Goal: Task Accomplishment & Management: Manage account settings

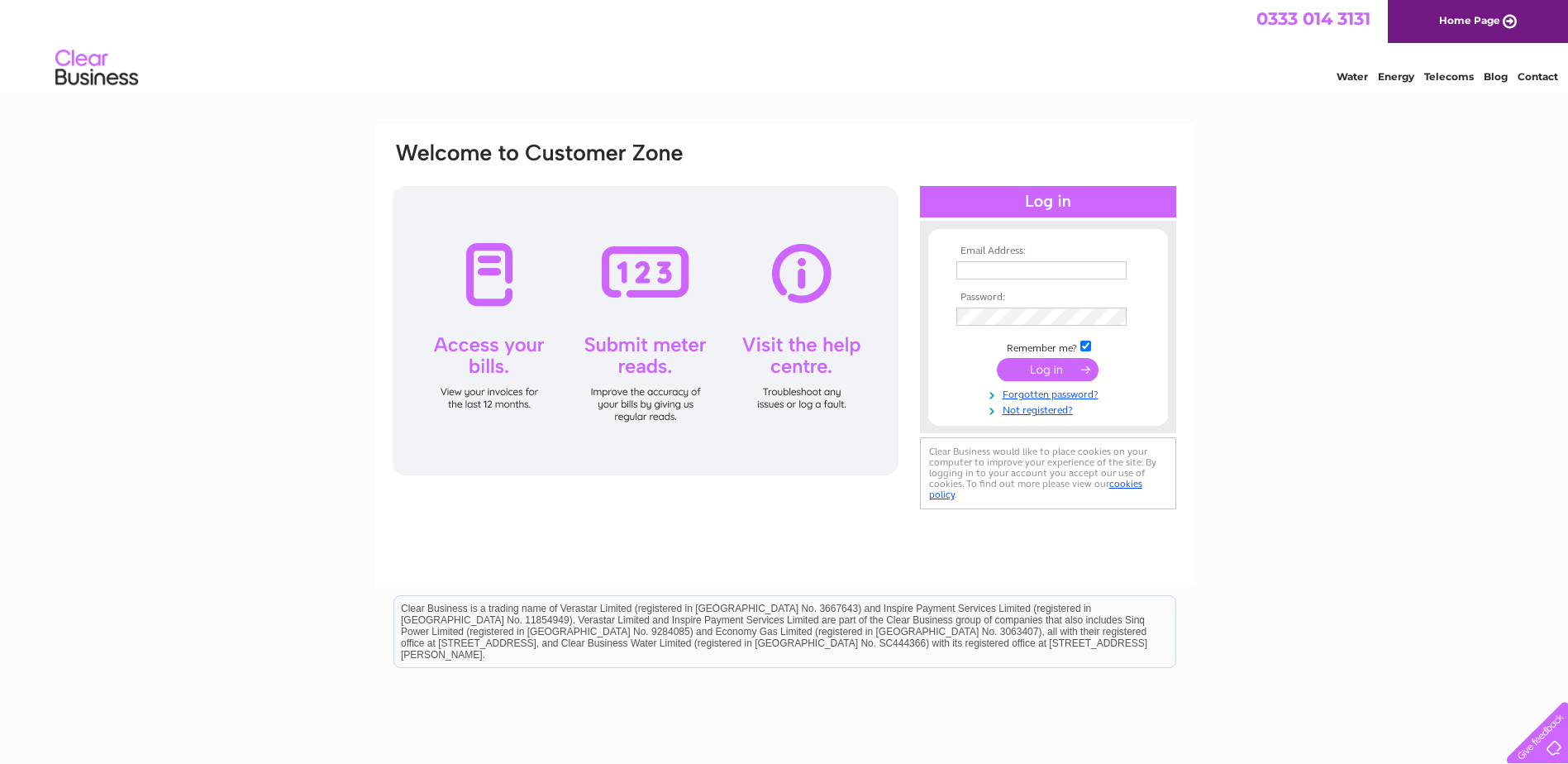
type input "billfrost@quillhouse.co.uk"
click at [1059, 374] on input "submit" at bounding box center [1048, 369] width 102 height 24
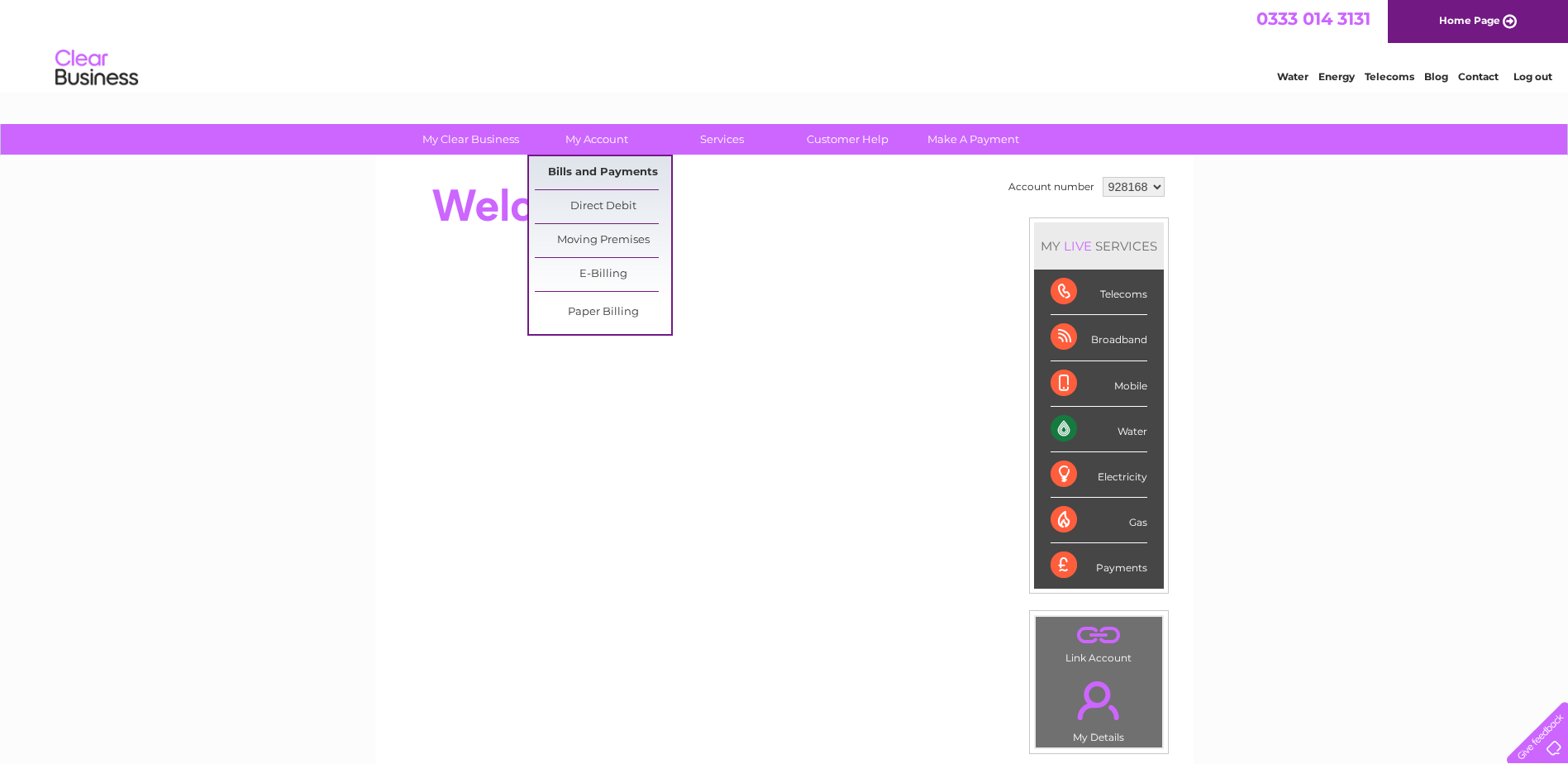
click at [598, 166] on link "Bills and Payments" at bounding box center [603, 172] width 137 height 33
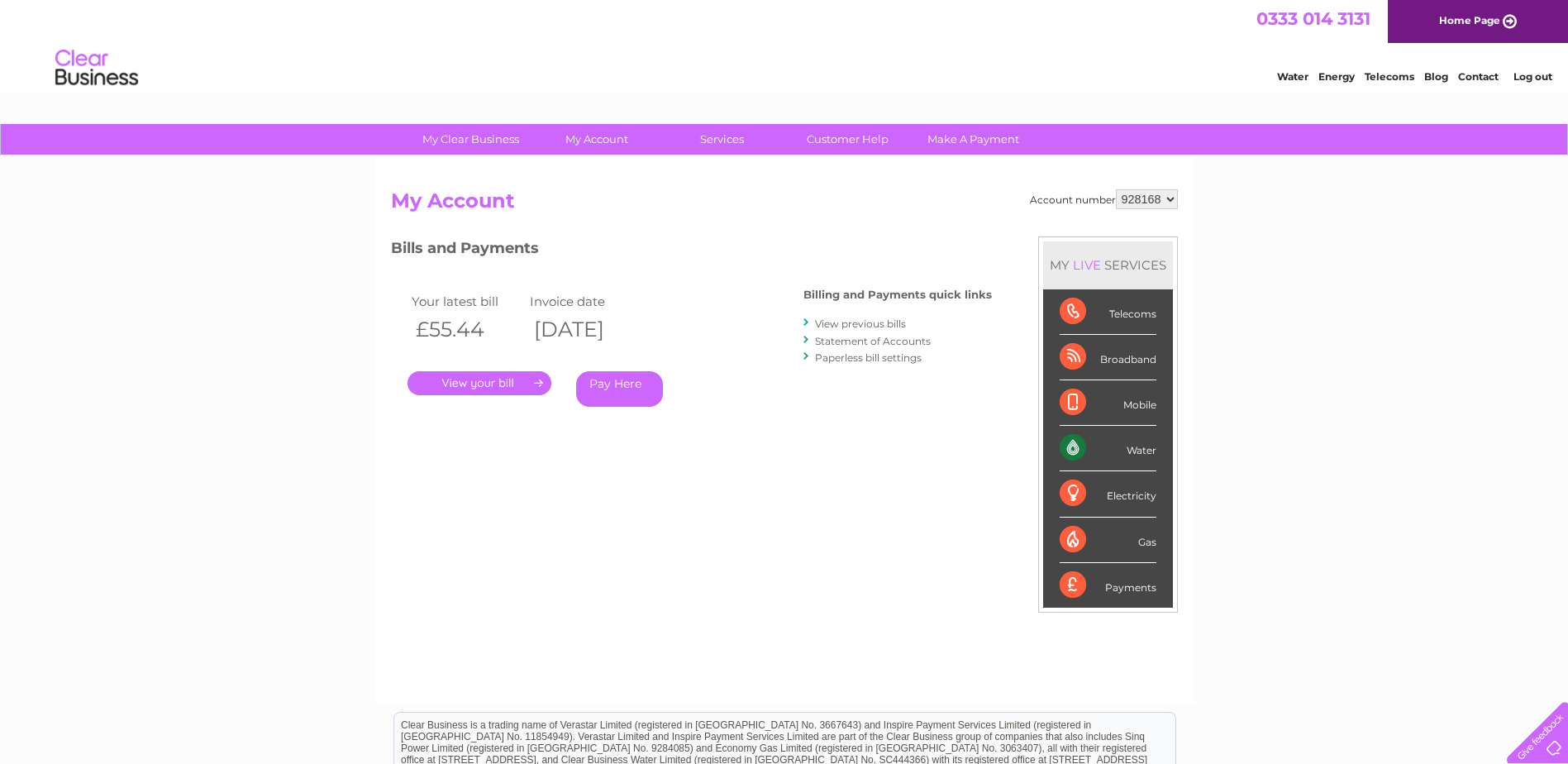
click at [540, 382] on link "." at bounding box center [479, 382] width 144 height 24
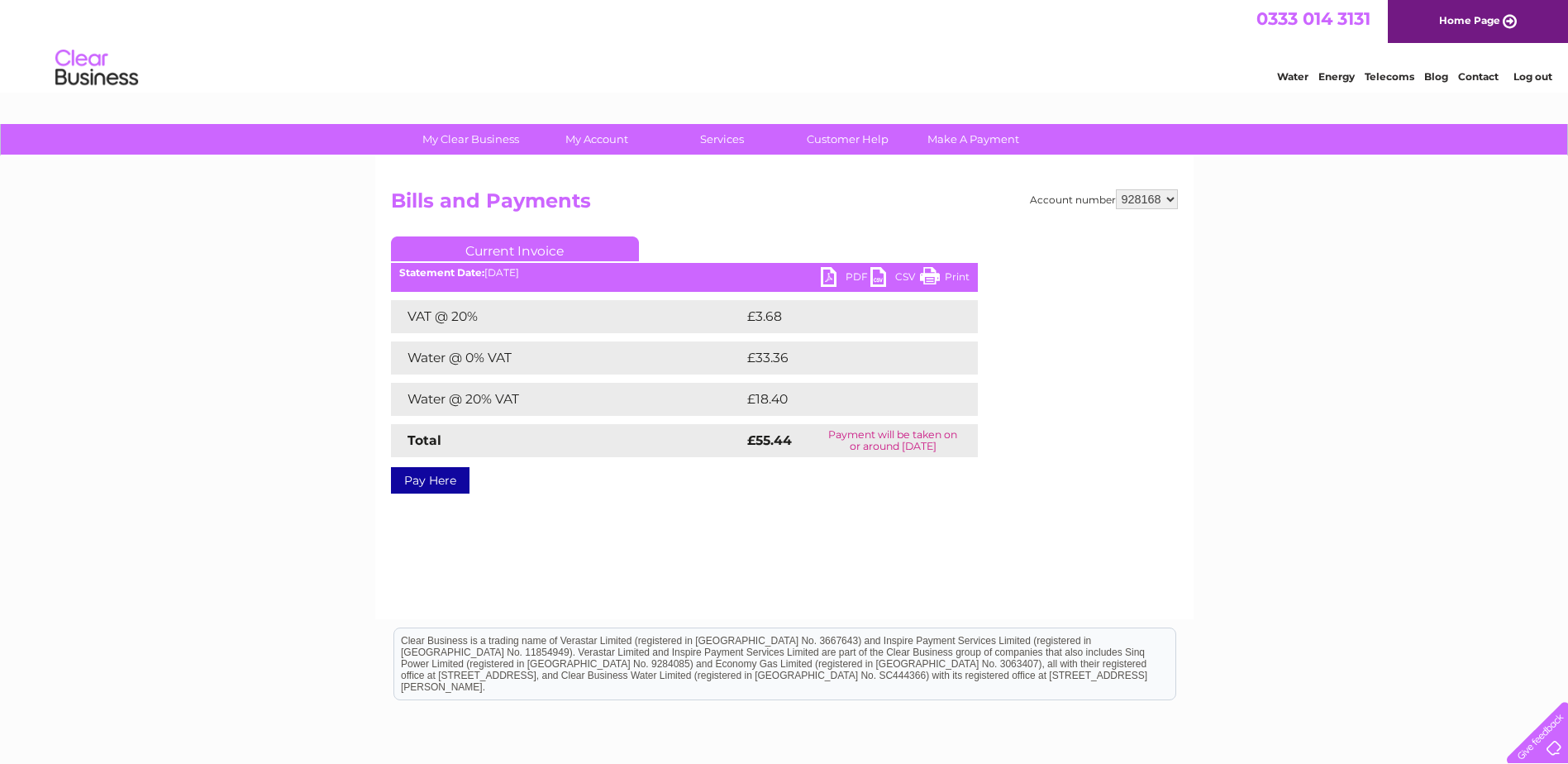
click at [832, 274] on link "PDF" at bounding box center [846, 279] width 50 height 24
click at [1542, 76] on link "Log out" at bounding box center [1532, 76] width 39 height 12
